Goal: Task Accomplishment & Management: Complete application form

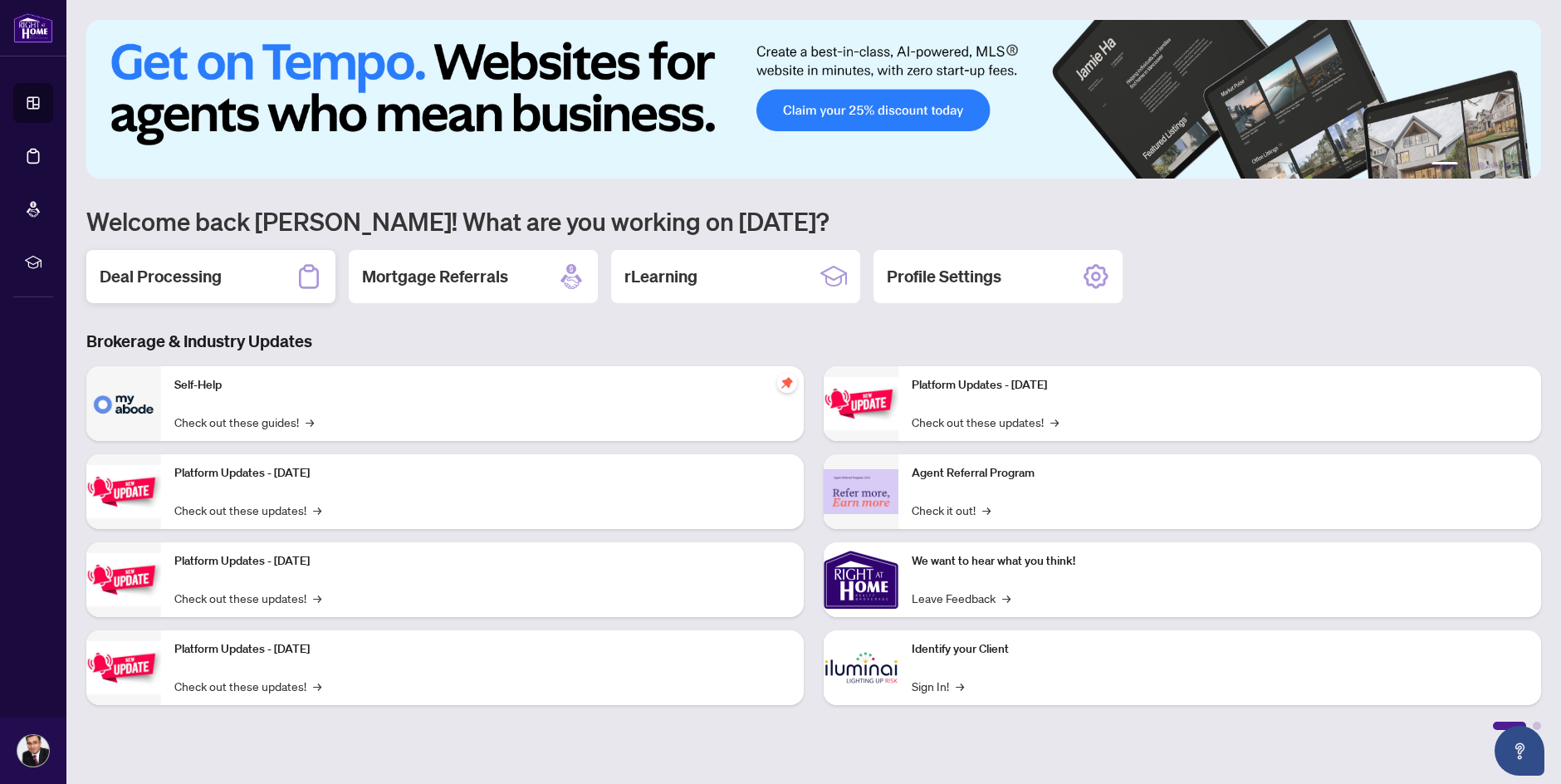
click at [205, 269] on h2 "Deal Processing" at bounding box center [161, 276] width 123 height 23
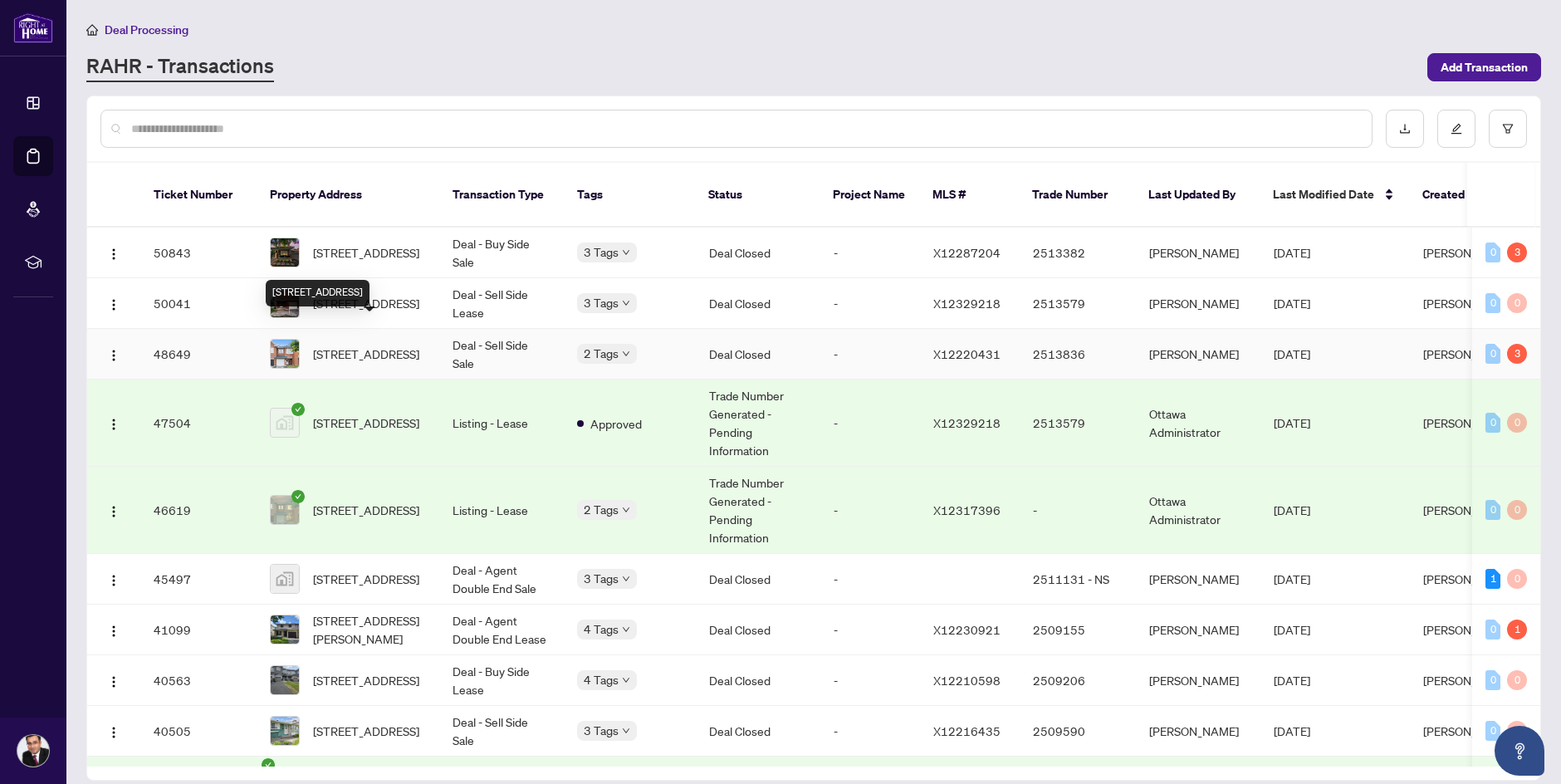
click at [388, 344] on span "[STREET_ADDRESS]" at bounding box center [366, 353] width 107 height 19
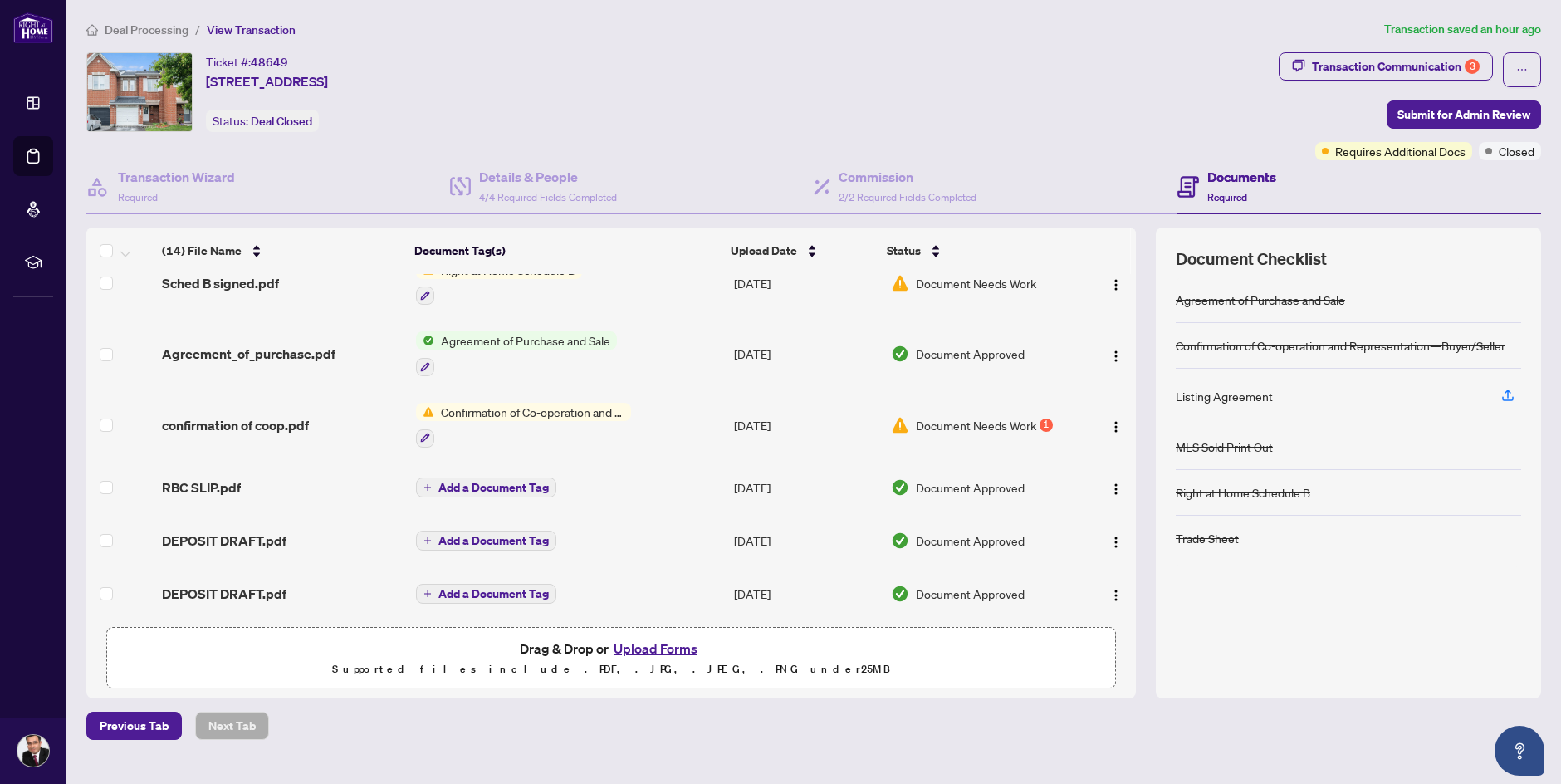
scroll to position [595, 0]
click at [642, 650] on button "Upload Forms" at bounding box center [655, 648] width 94 height 21
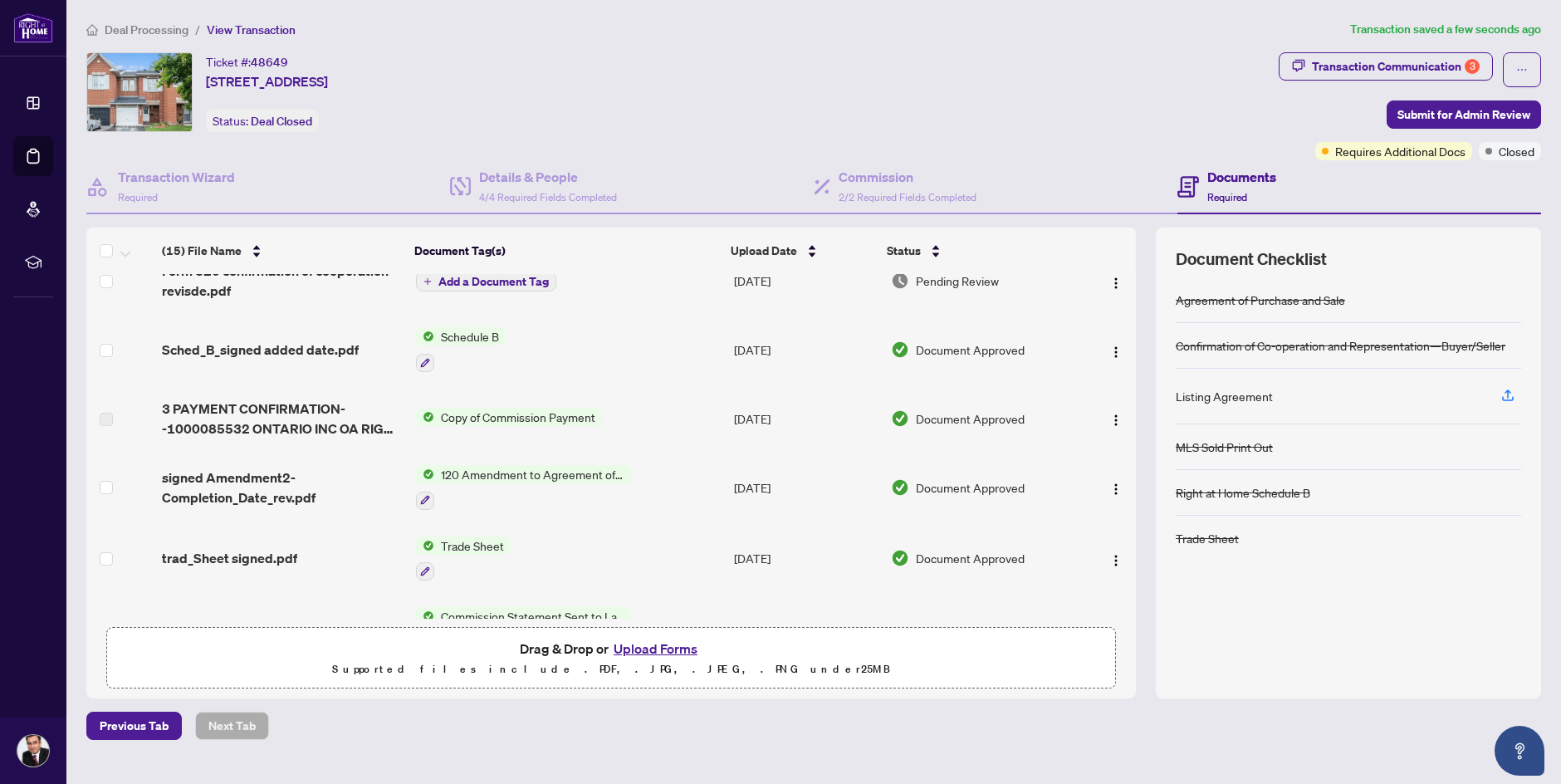
scroll to position [0, 0]
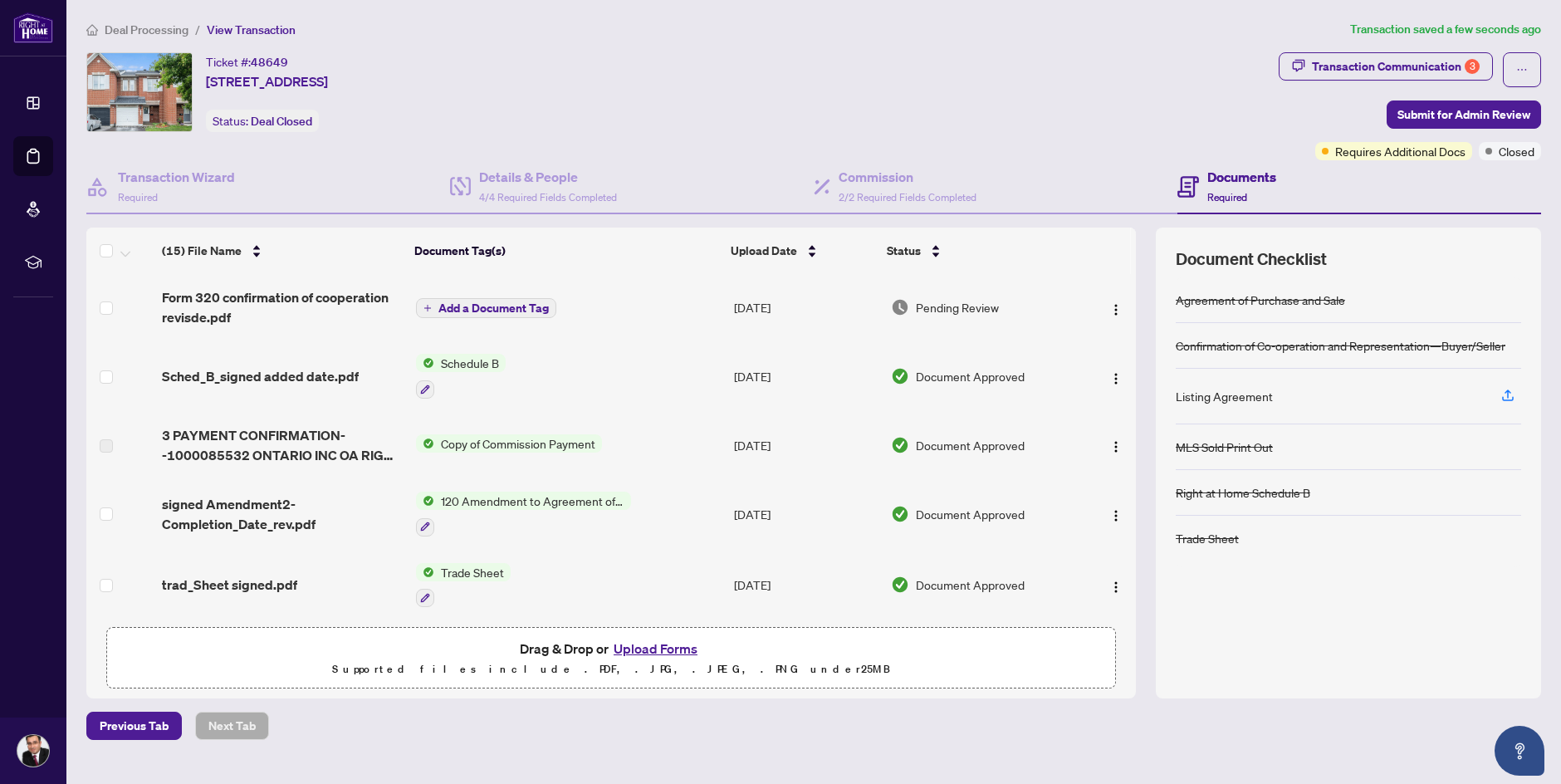
click at [541, 314] on span "Add a Document Tag" at bounding box center [493, 308] width 110 height 12
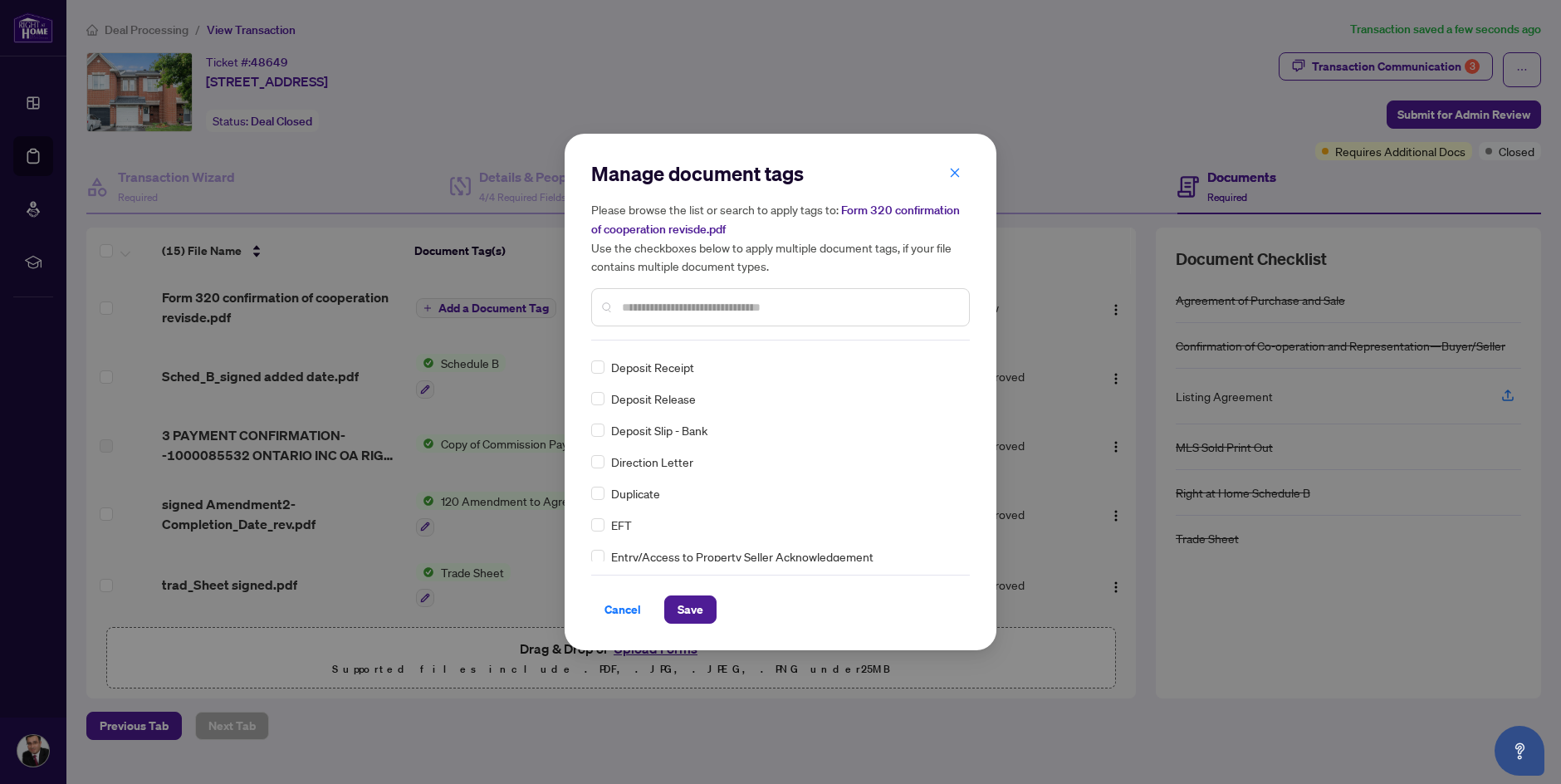
scroll to position [1411, 0]
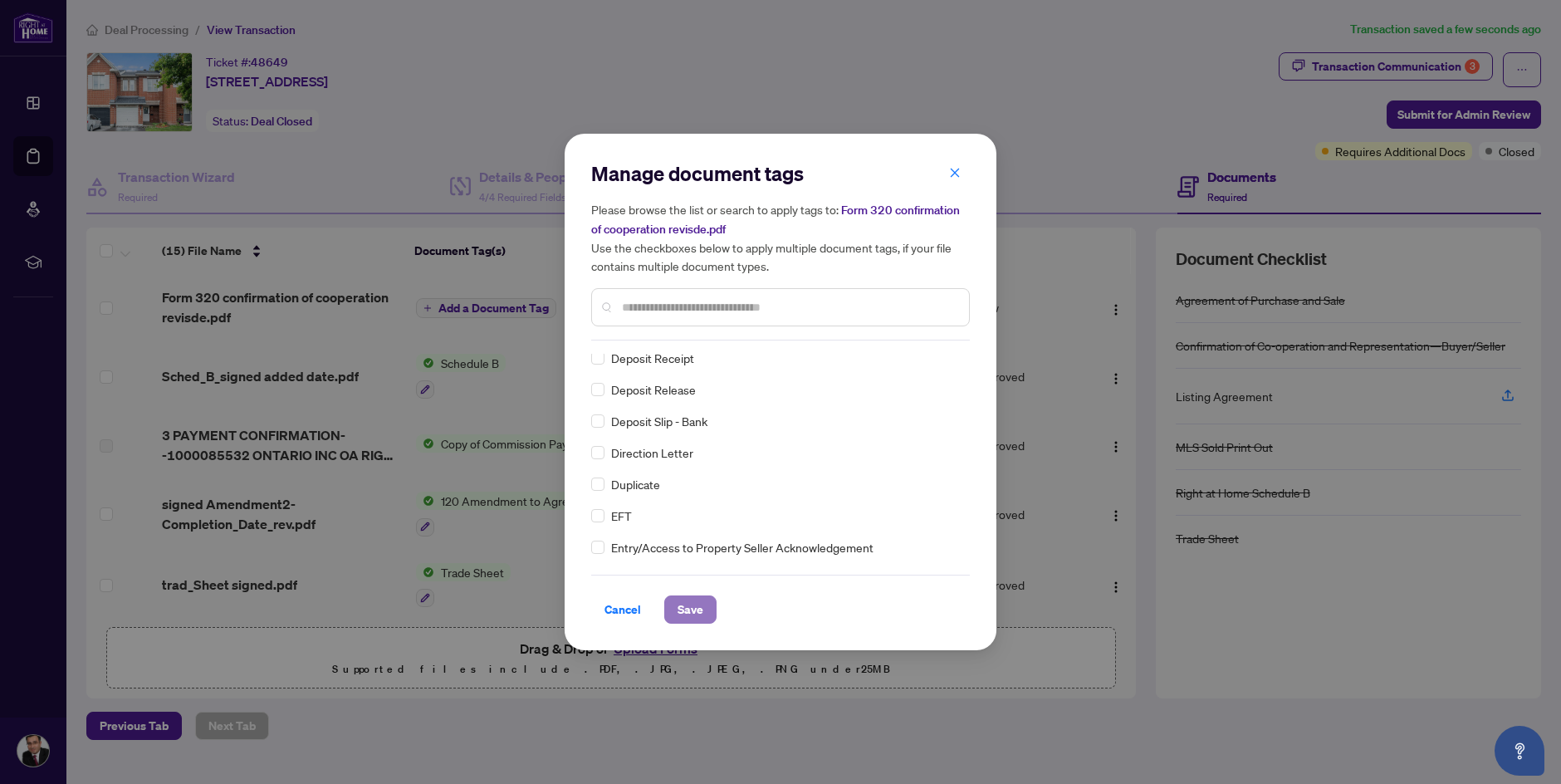
click at [694, 610] on span "Save" at bounding box center [690, 609] width 26 height 27
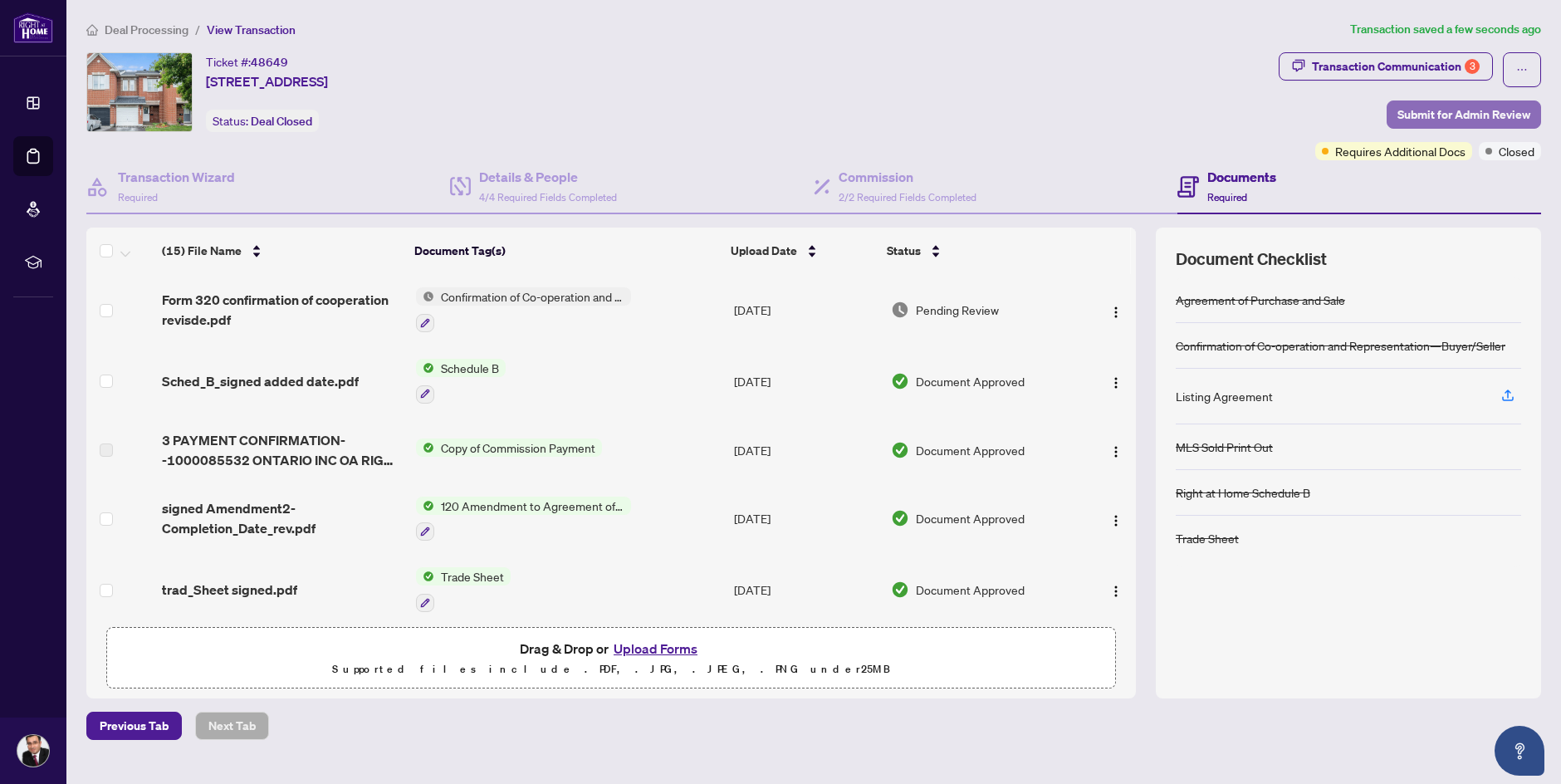
click at [1442, 114] on span "Submit for Admin Review" at bounding box center [1464, 114] width 133 height 27
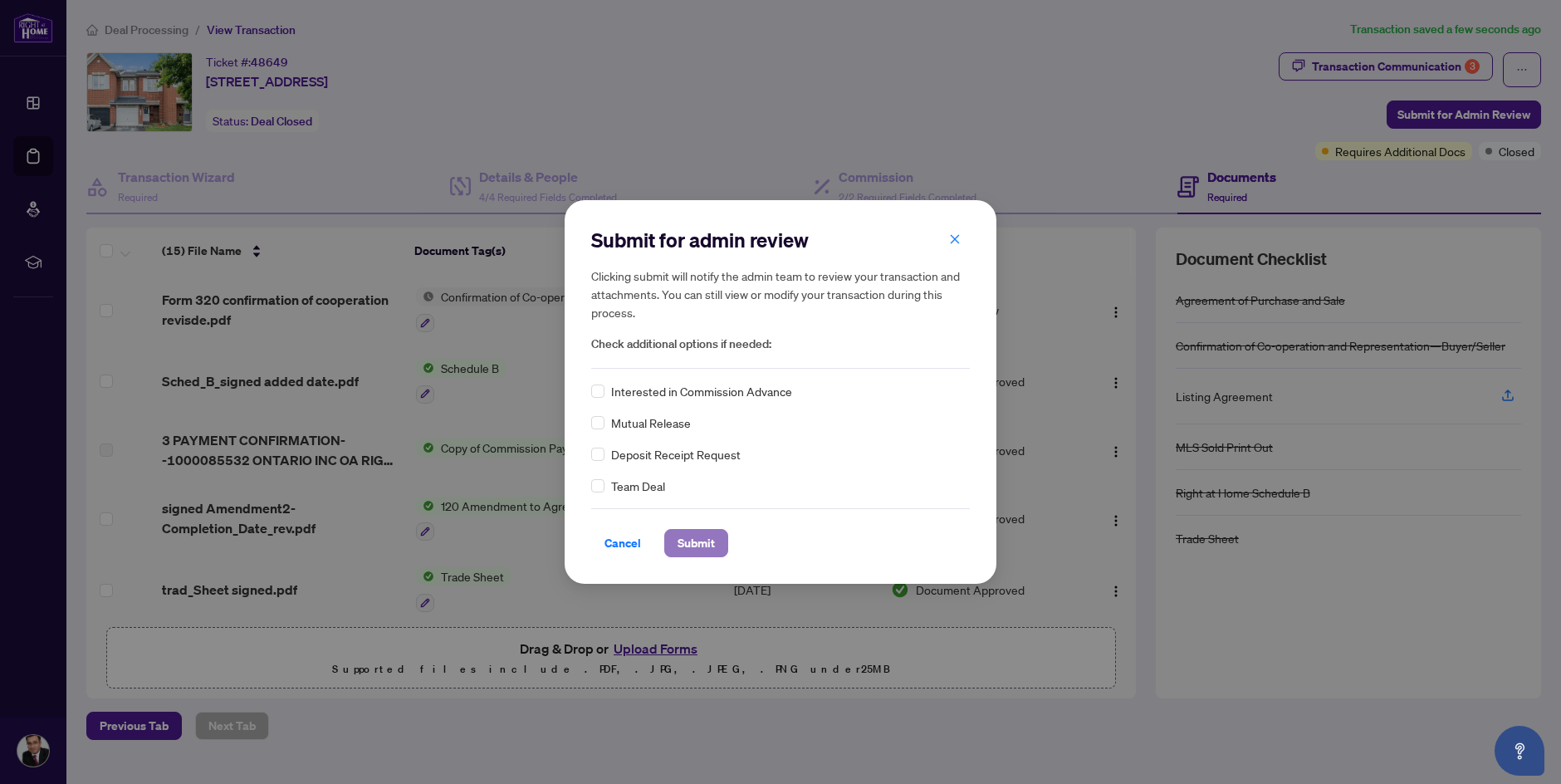
click at [696, 547] on span "Submit" at bounding box center [696, 543] width 37 height 27
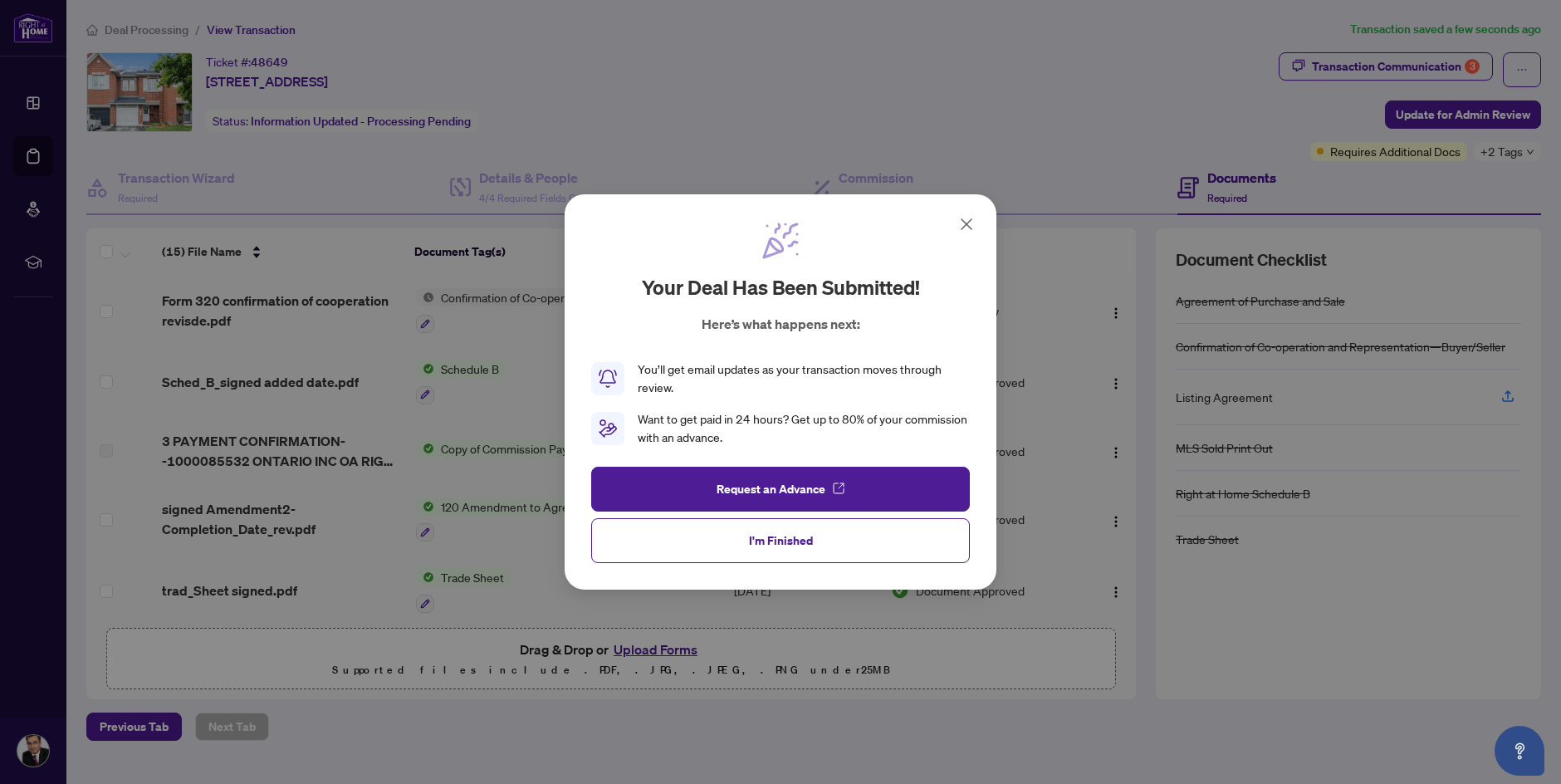
click at [964, 222] on icon at bounding box center [966, 224] width 10 height 10
